Goal: Task Accomplishment & Management: Use online tool/utility

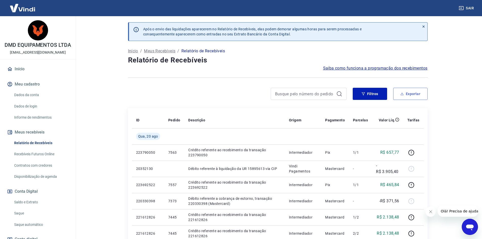
click at [422, 94] on button "Exportar" at bounding box center [410, 94] width 34 height 12
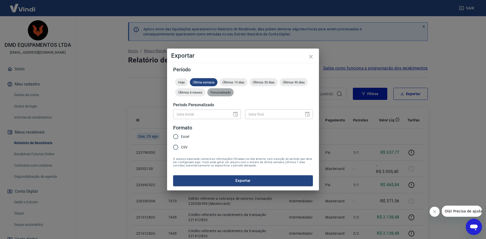
click at [216, 92] on span "Personalizado" at bounding box center [220, 93] width 26 height 4
click at [232, 113] on button "Choose date" at bounding box center [235, 114] width 10 height 10
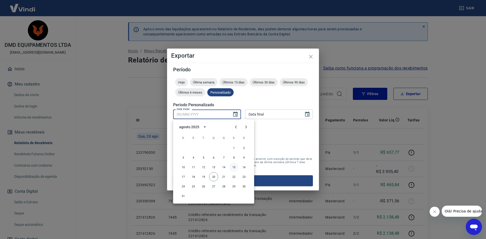
click at [234, 166] on button "15" at bounding box center [233, 167] width 9 height 9
type input "[DATE]"
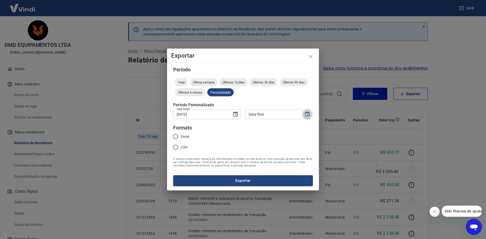
click at [308, 114] on icon "Choose date" at bounding box center [307, 114] width 6 height 6
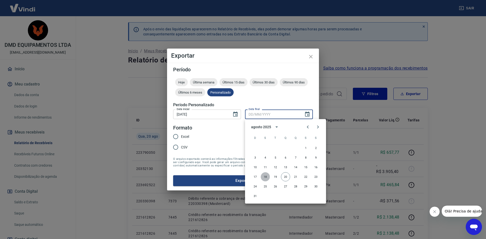
click at [263, 177] on button "18" at bounding box center [265, 176] width 9 height 9
type input "[DATE]"
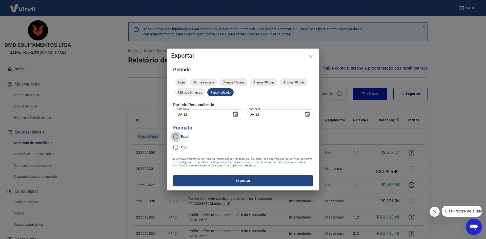
click at [175, 138] on input "Excel" at bounding box center [175, 136] width 11 height 11
radio input "true"
click at [246, 180] on button "Exportar" at bounding box center [243, 180] width 140 height 11
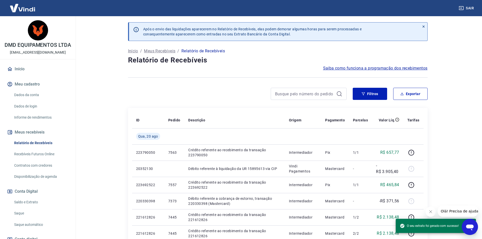
click at [472, 136] on main "Após o envio das liquidações aparecerem no Relatório de Recebíveis, elas podem …" at bounding box center [277, 127] width 409 height 223
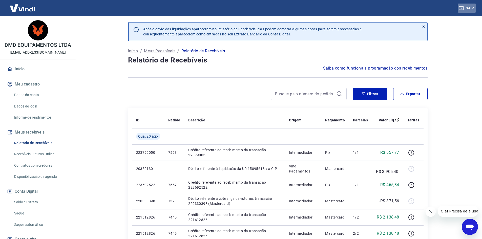
click at [468, 8] on button "Sair" at bounding box center [467, 8] width 18 height 9
